Goal: Task Accomplishment & Management: Complete application form

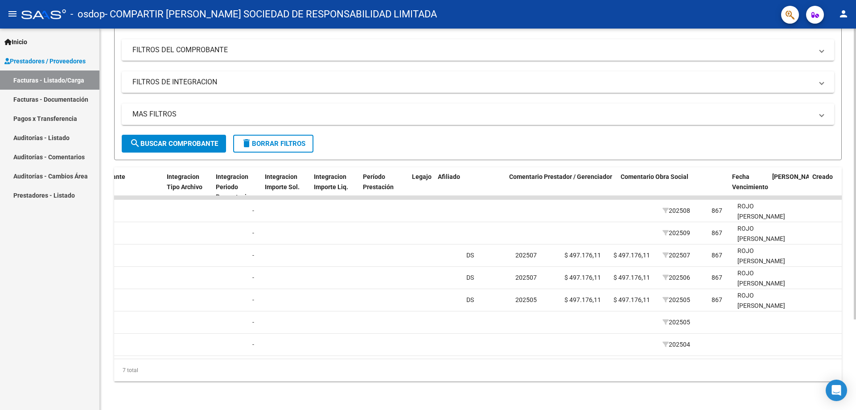
scroll to position [0, 1152]
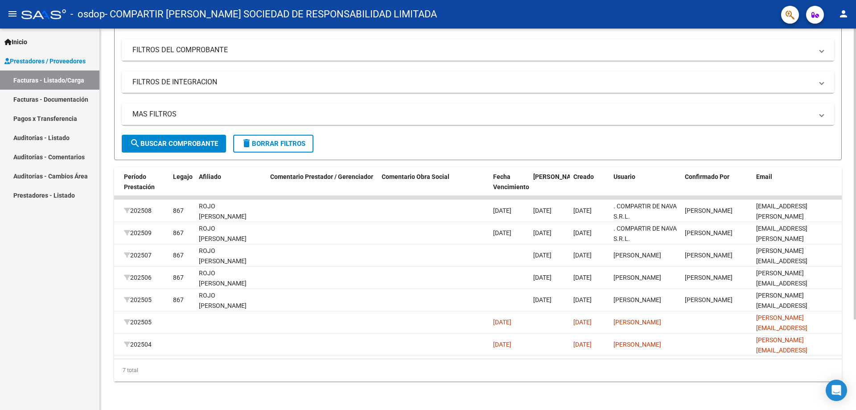
drag, startPoint x: 778, startPoint y: 217, endPoint x: 855, endPoint y: 228, distance: 77.9
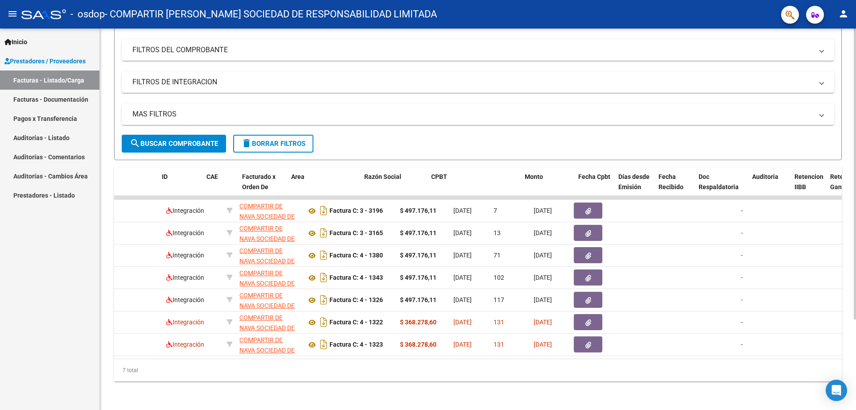
scroll to position [0, 0]
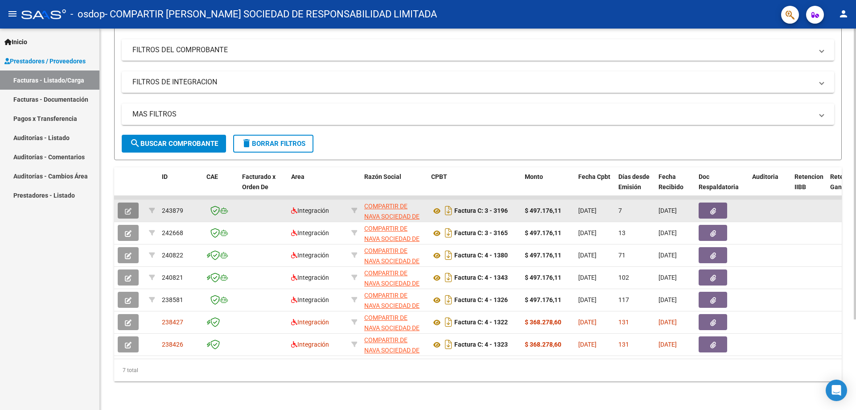
click at [127, 202] on button "button" at bounding box center [128, 210] width 21 height 16
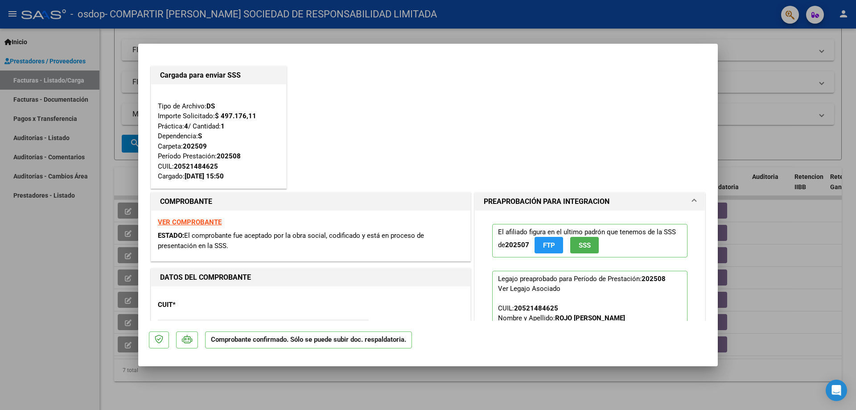
click at [285, 342] on p "Comprobante confirmado. Sólo se puede subir doc. respaldatoria." at bounding box center [308, 339] width 207 height 17
click at [751, 121] on div at bounding box center [428, 205] width 856 height 410
type input "$ 0,00"
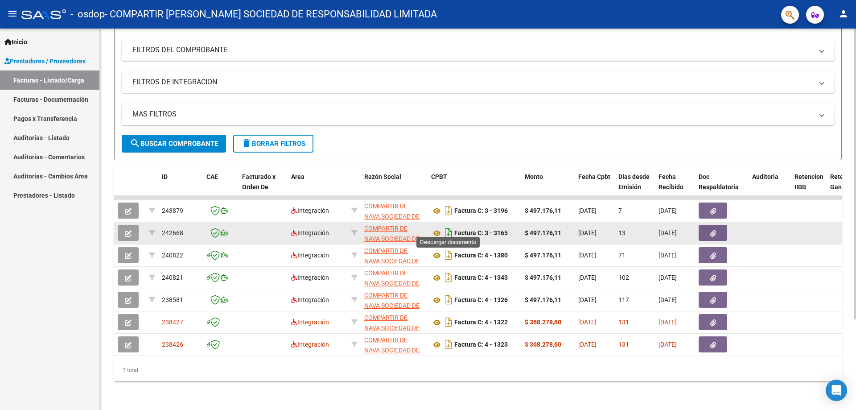
click at [445, 226] on icon "Descargar documento" at bounding box center [449, 233] width 12 height 14
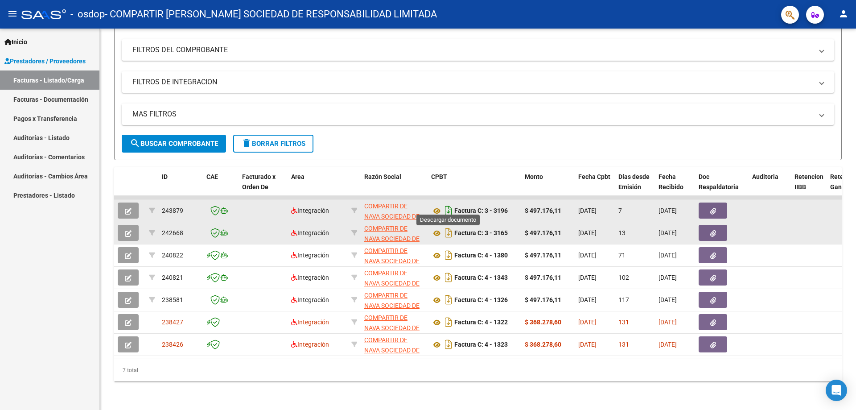
click at [446, 204] on icon "Descargar documento" at bounding box center [449, 210] width 12 height 14
